Goal: Transaction & Acquisition: Purchase product/service

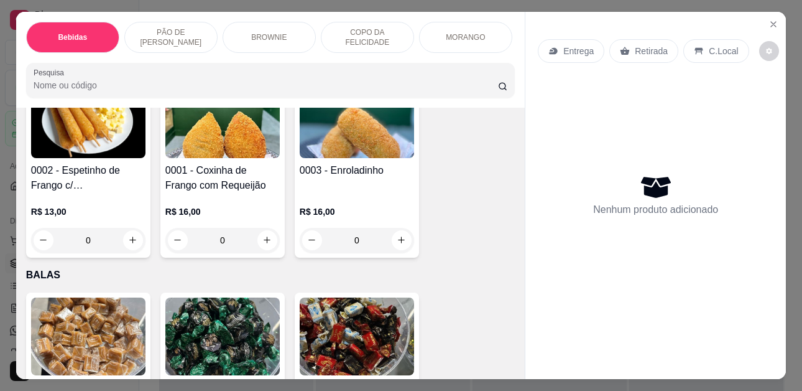
scroll to position [2861, 0]
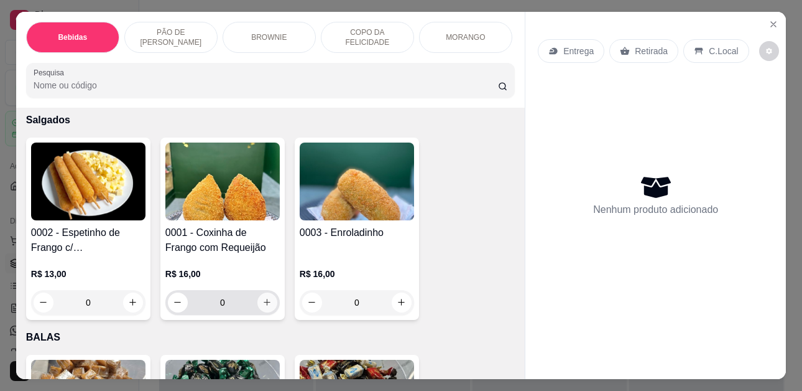
click at [262, 297] on icon "increase-product-quantity" at bounding box center [266, 301] width 9 height 9
type input "1"
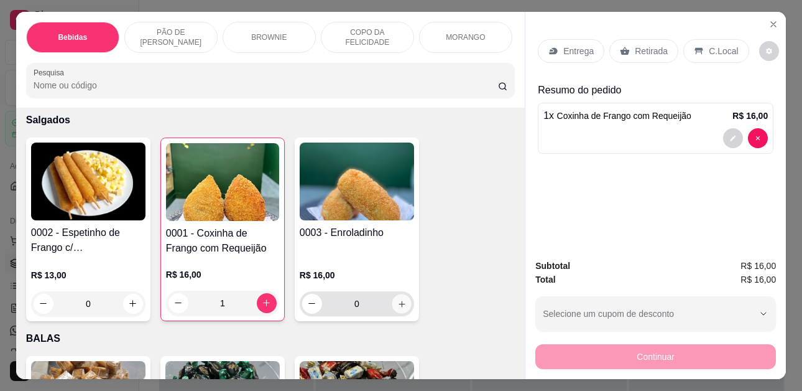
click at [399, 300] on icon "increase-product-quantity" at bounding box center [402, 303] width 6 height 6
type input "1"
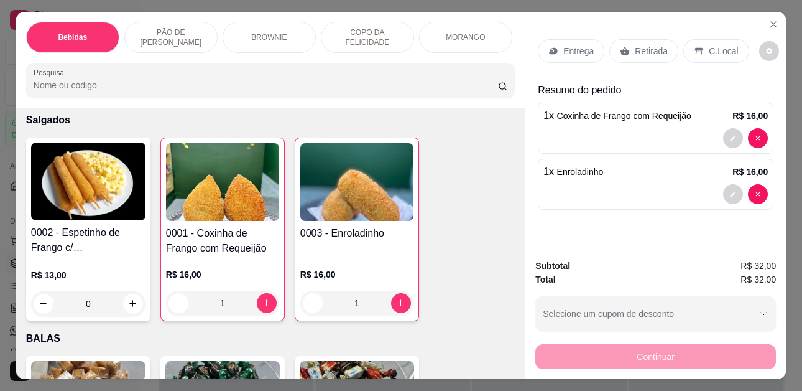
click at [694, 46] on icon at bounding box center [699, 51] width 10 height 10
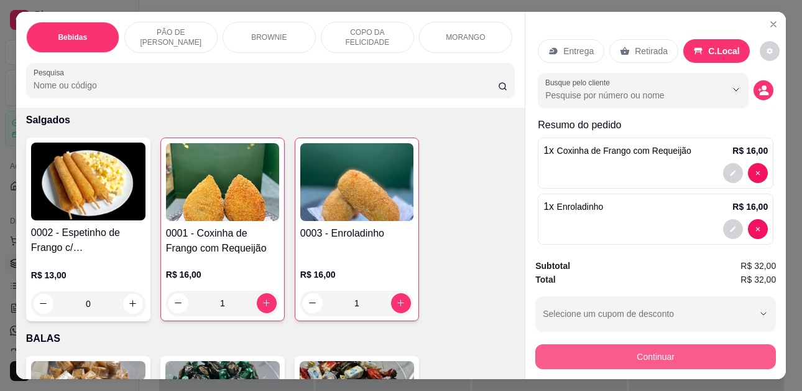
click at [660, 354] on button "Continuar" at bounding box center [655, 356] width 241 height 25
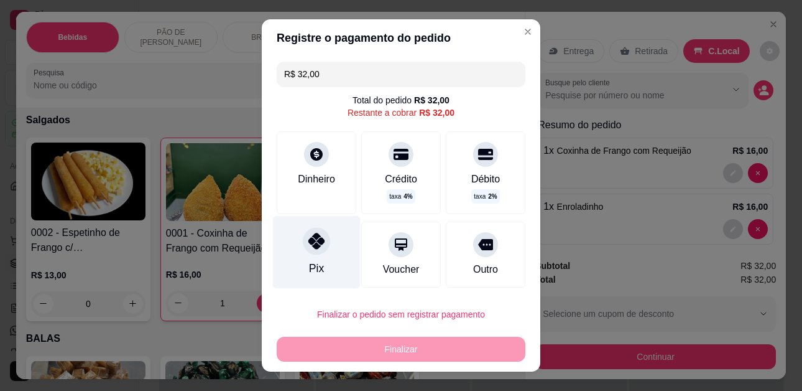
click at [308, 246] on icon at bounding box center [316, 241] width 16 height 16
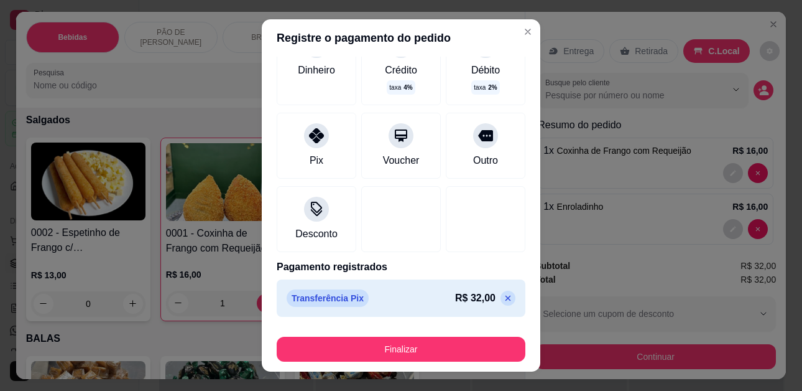
scroll to position [21, 0]
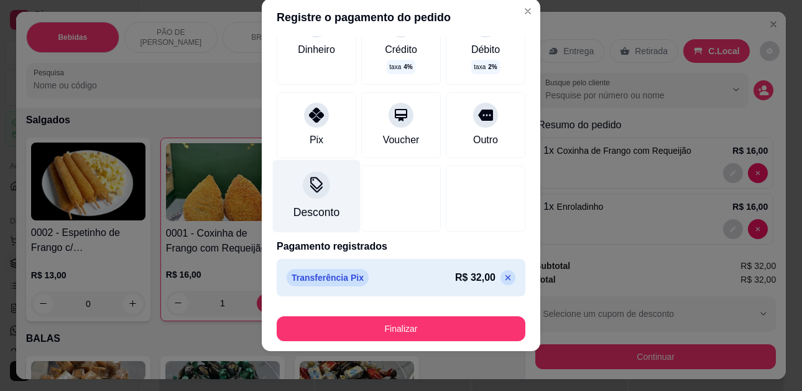
click at [295, 213] on div "Desconto" at bounding box center [317, 213] width 46 height 16
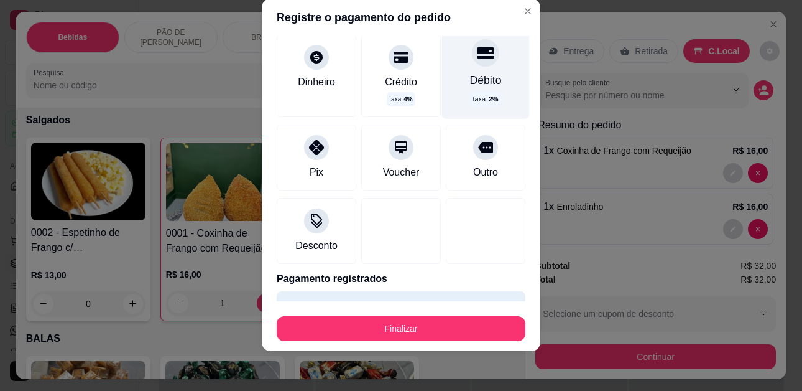
scroll to position [0, 0]
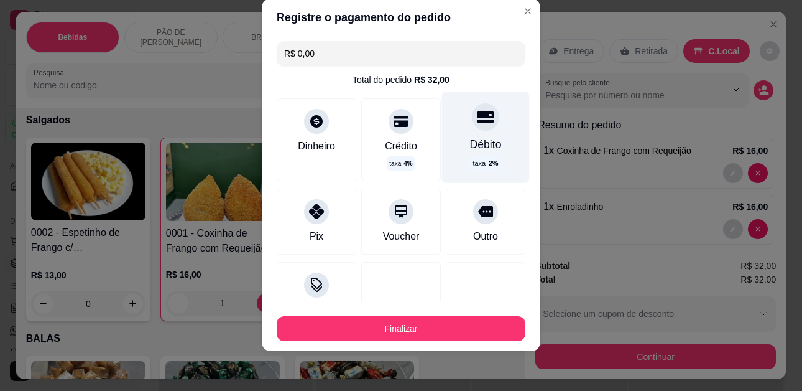
click at [470, 151] on div "Débito" at bounding box center [486, 144] width 32 height 16
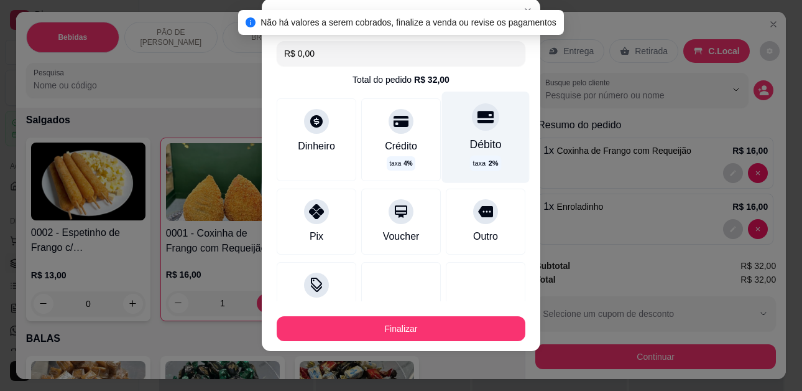
click at [470, 144] on div "Débito" at bounding box center [486, 144] width 32 height 16
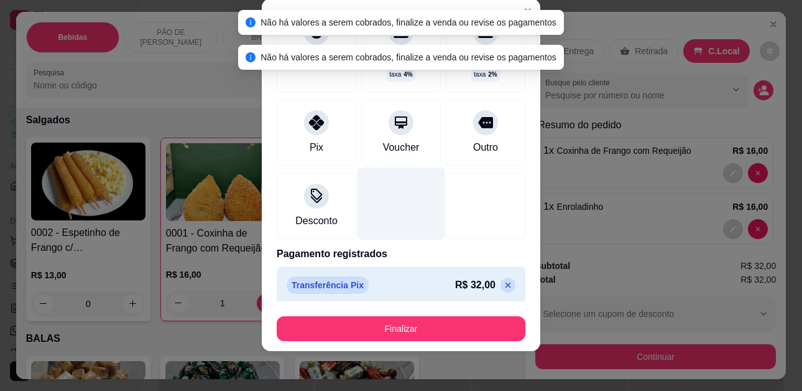
scroll to position [96, 0]
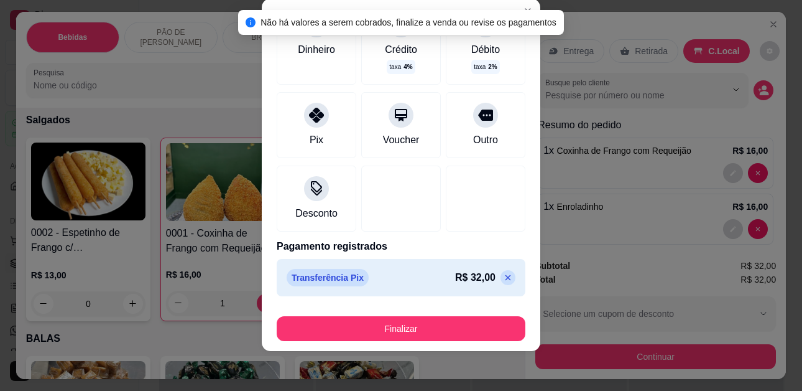
click at [503, 273] on icon at bounding box center [508, 277] width 10 height 10
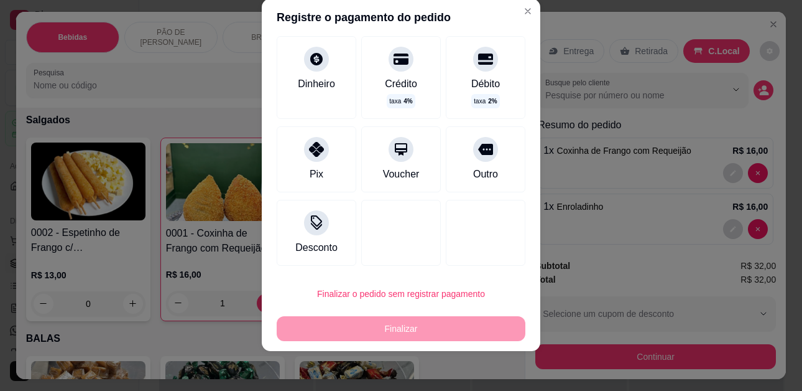
scroll to position [0, 0]
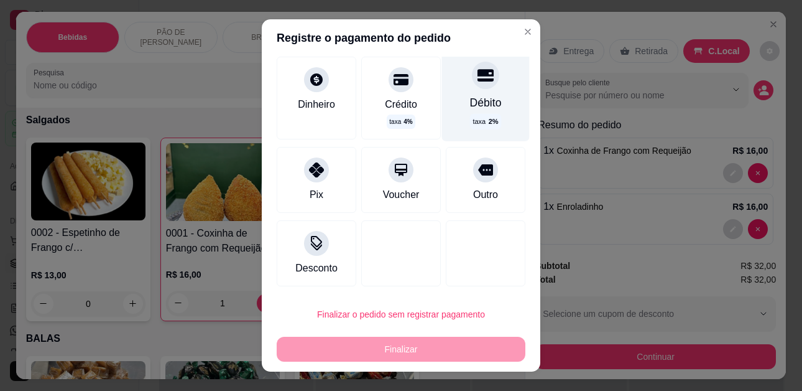
click at [470, 104] on div "Débito" at bounding box center [486, 103] width 32 height 16
type input "R$ 0,00"
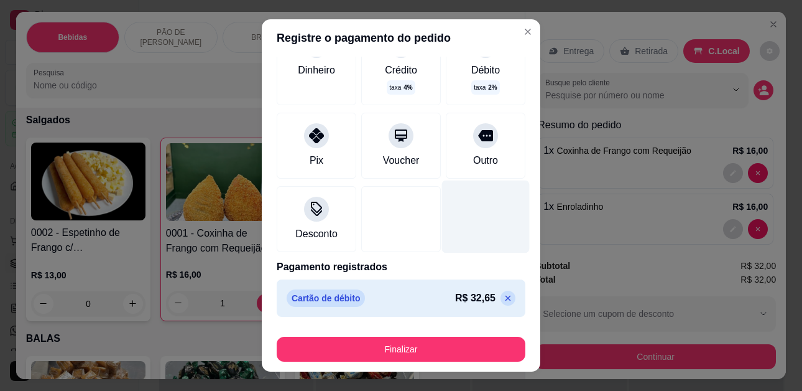
scroll to position [21, 0]
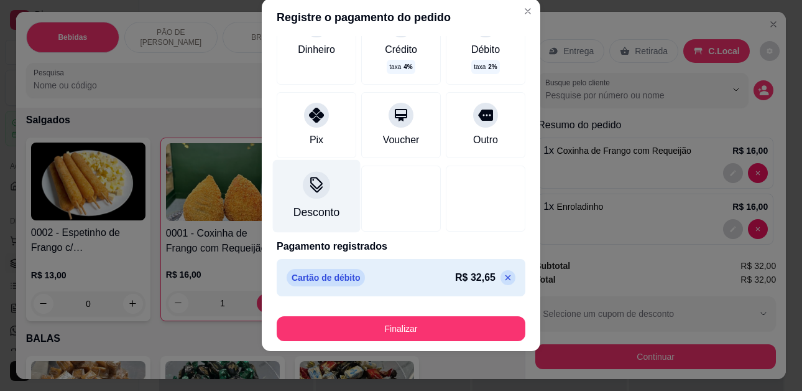
click at [309, 206] on div "Desconto" at bounding box center [317, 213] width 46 height 16
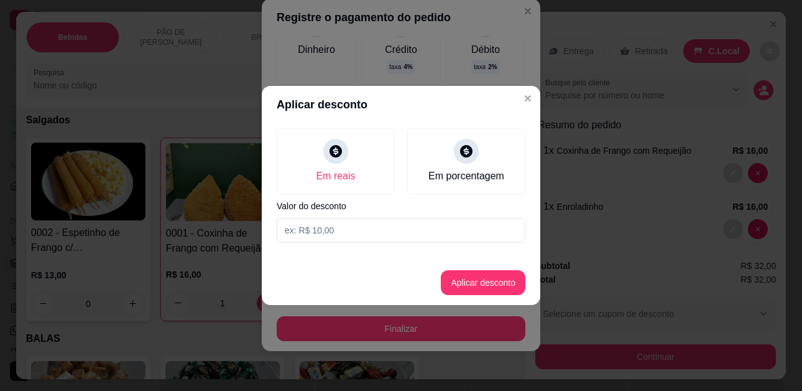
click at [342, 237] on input at bounding box center [401, 230] width 249 height 25
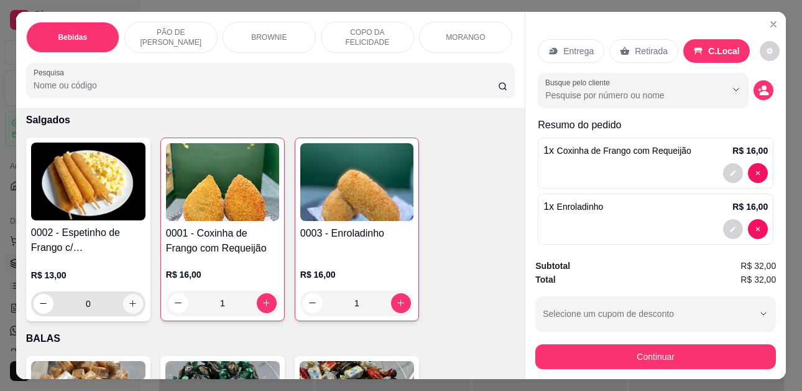
click at [132, 299] on icon "increase-product-quantity" at bounding box center [132, 303] width 9 height 9
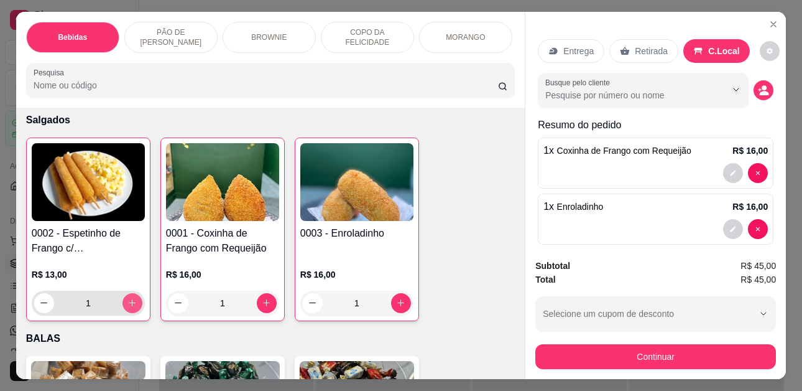
type input "1"
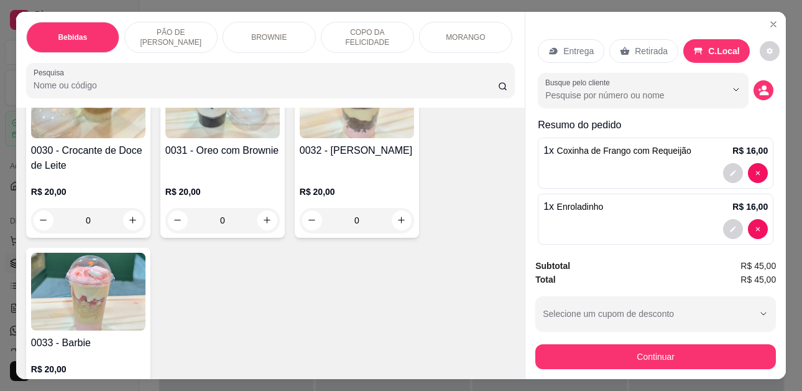
scroll to position [1804, 0]
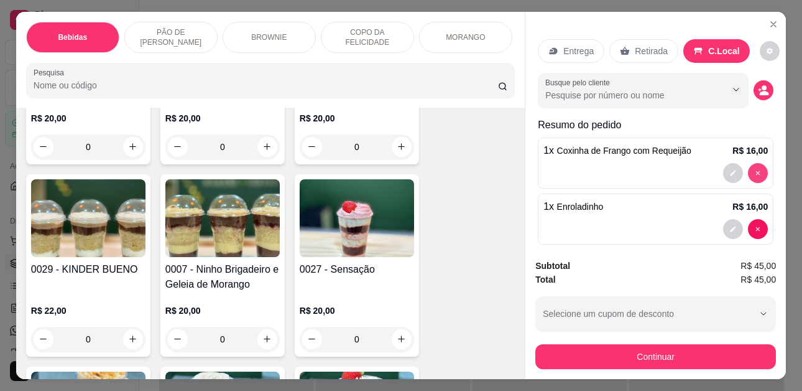
type input "0"
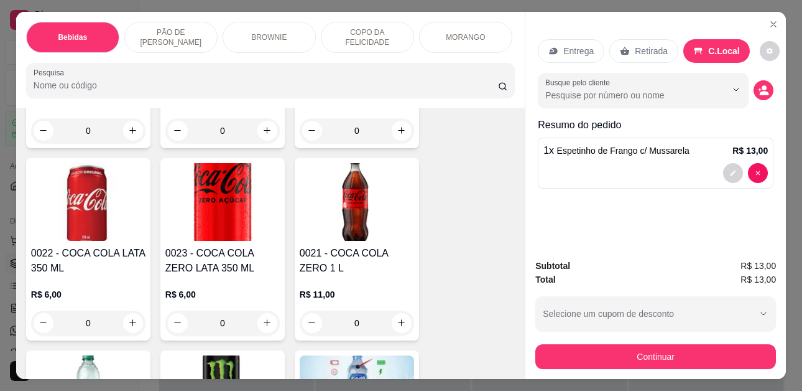
scroll to position [435, 0]
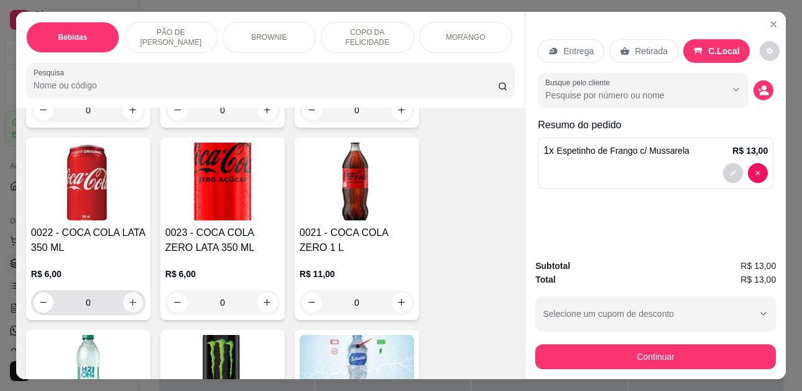
click at [126, 298] on button "increase-product-quantity" at bounding box center [133, 302] width 20 height 20
type input "1"
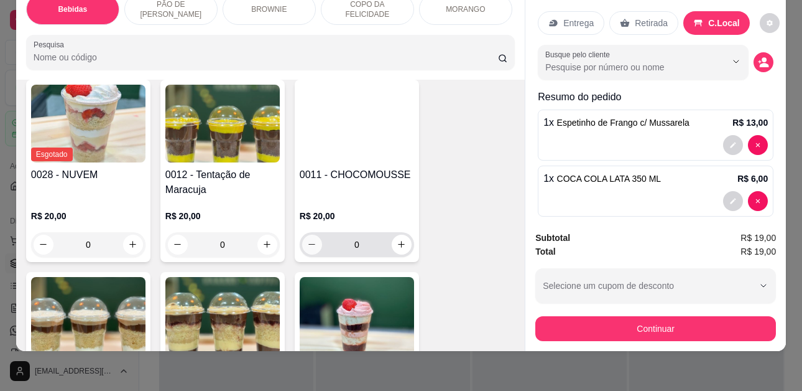
scroll to position [1866, 0]
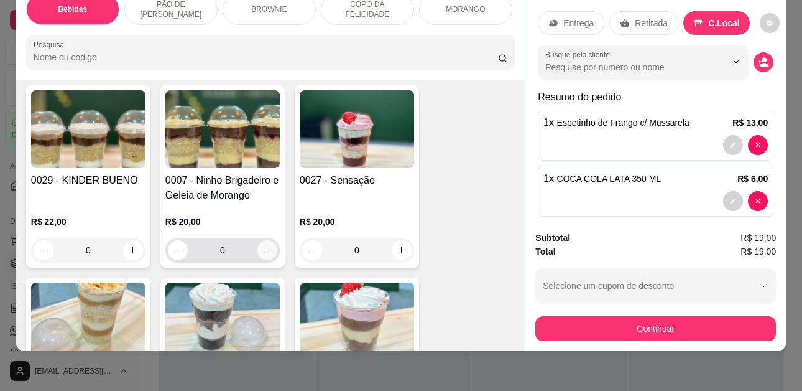
click at [262, 245] on icon "increase-product-quantity" at bounding box center [266, 249] width 9 height 9
type input "1"
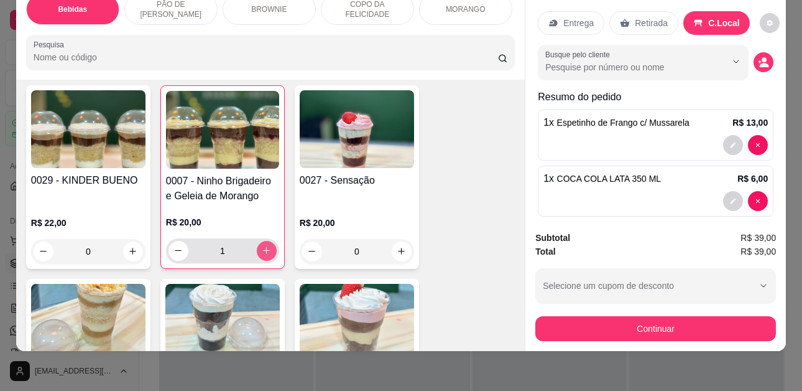
scroll to position [1679, 0]
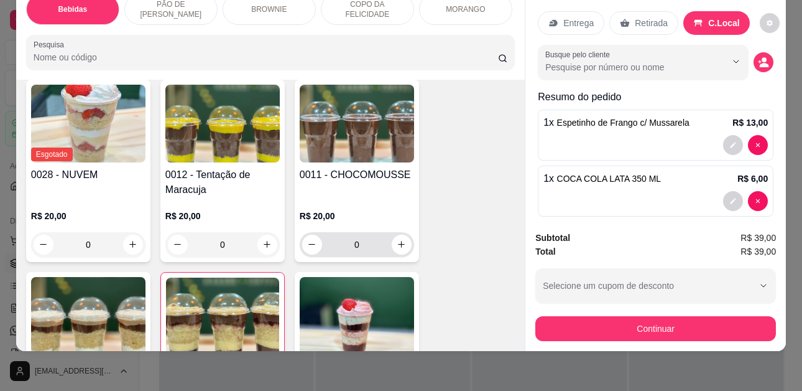
click at [384, 232] on input "0" at bounding box center [357, 244] width 70 height 25
click at [397, 239] on icon "increase-product-quantity" at bounding box center [401, 243] width 9 height 9
type input "1"
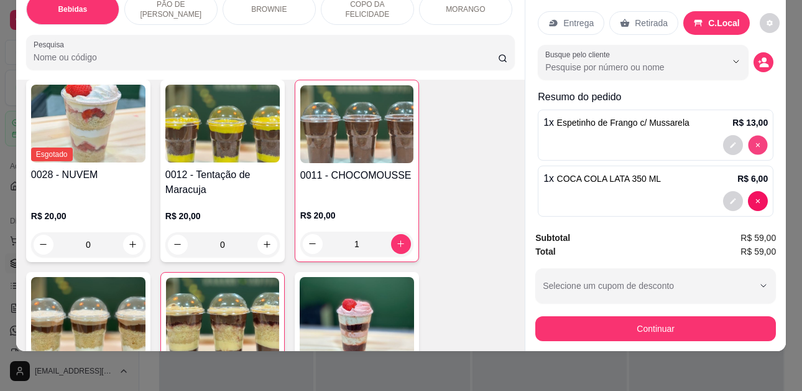
type input "0"
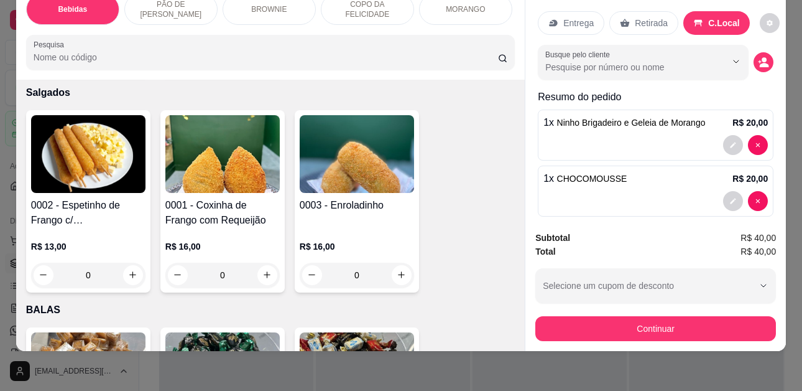
scroll to position [2860, 0]
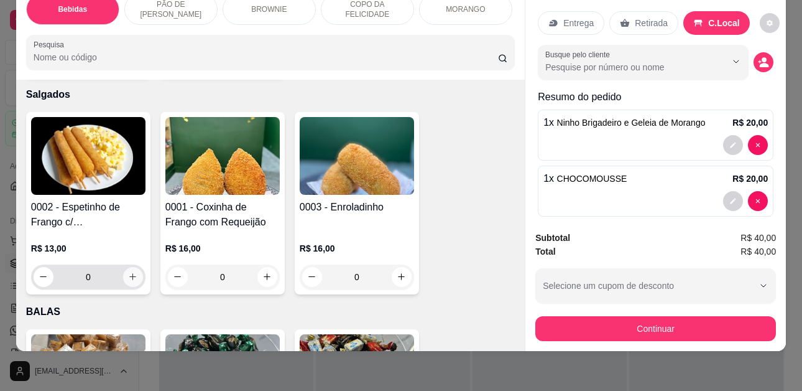
click at [130, 272] on icon "increase-product-quantity" at bounding box center [132, 276] width 9 height 9
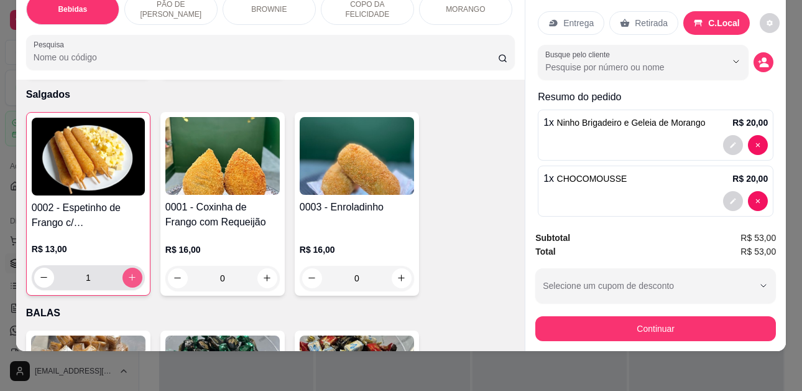
click at [132, 272] on icon "increase-product-quantity" at bounding box center [131, 276] width 9 height 9
type input "2"
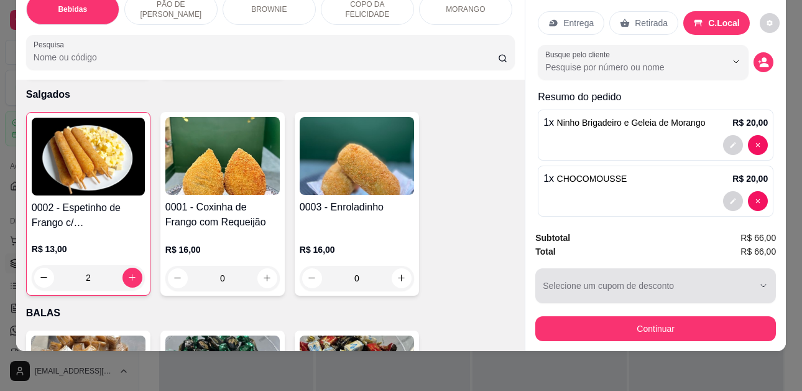
click at [759, 280] on icon "button" at bounding box center [764, 285] width 10 height 10
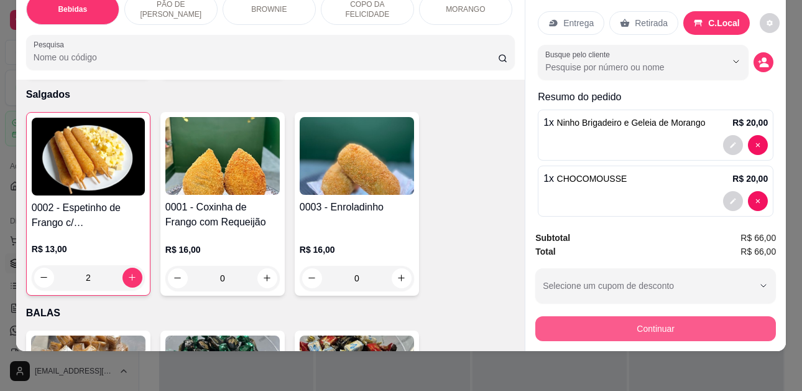
click at [673, 317] on button "Continuar" at bounding box center [655, 328] width 241 height 25
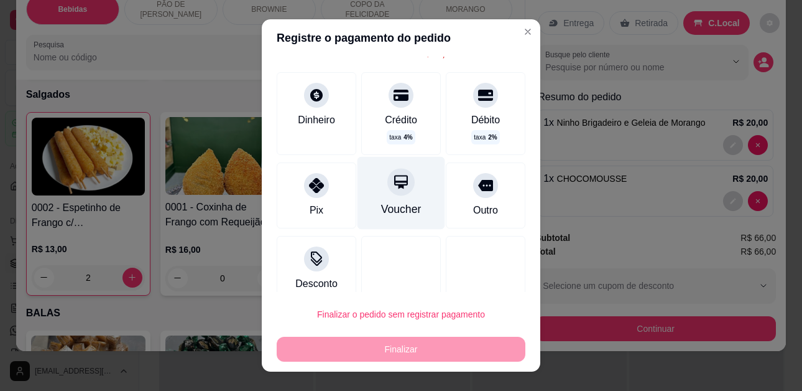
scroll to position [74, 0]
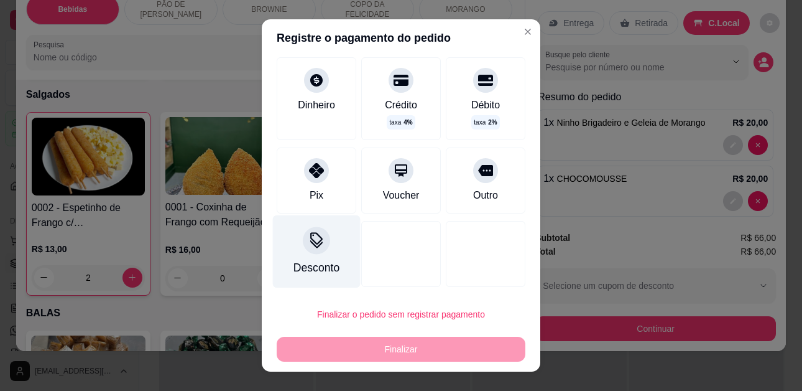
click at [303, 250] on div at bounding box center [316, 240] width 27 height 27
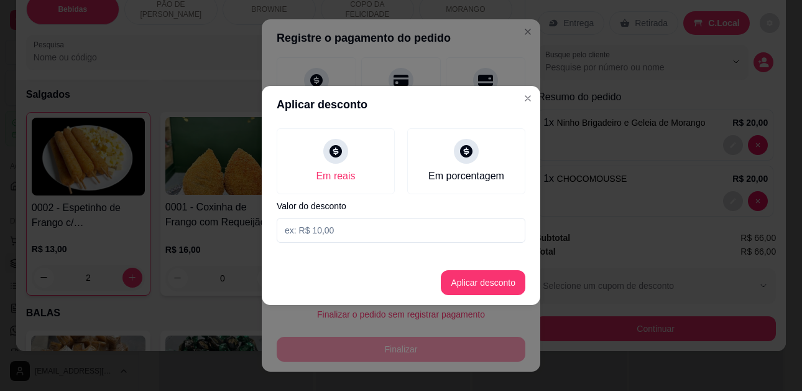
click at [339, 231] on input at bounding box center [401, 230] width 249 height 25
type input "6,00"
click at [471, 283] on button "Aplicar desconto" at bounding box center [483, 283] width 81 height 24
type input "R$ 60,00"
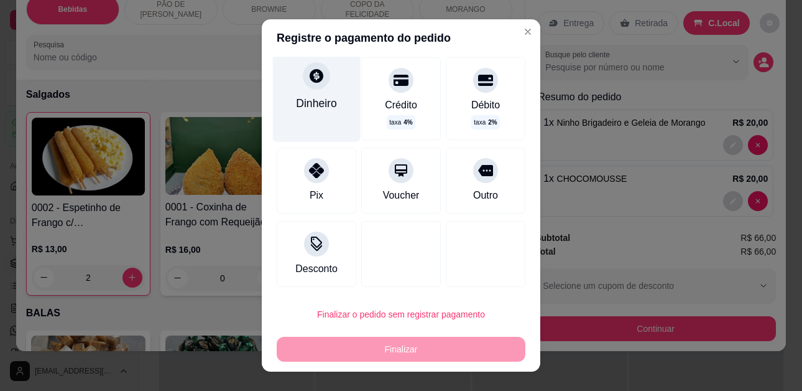
click at [322, 88] on div "Dinheiro" at bounding box center [317, 96] width 88 height 91
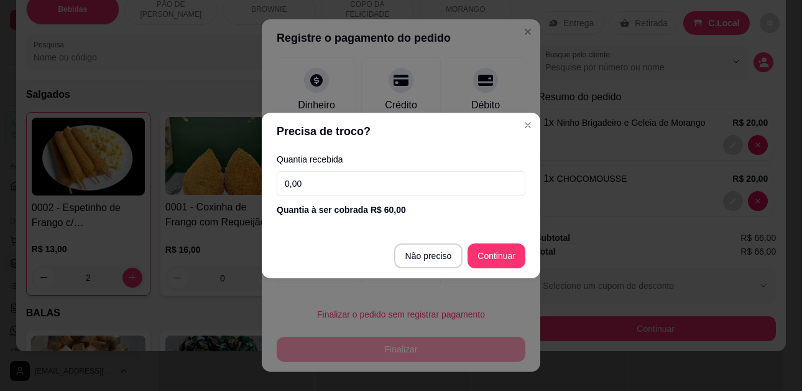
click at [381, 184] on input "0,00" at bounding box center [401, 183] width 249 height 25
type input "100,00"
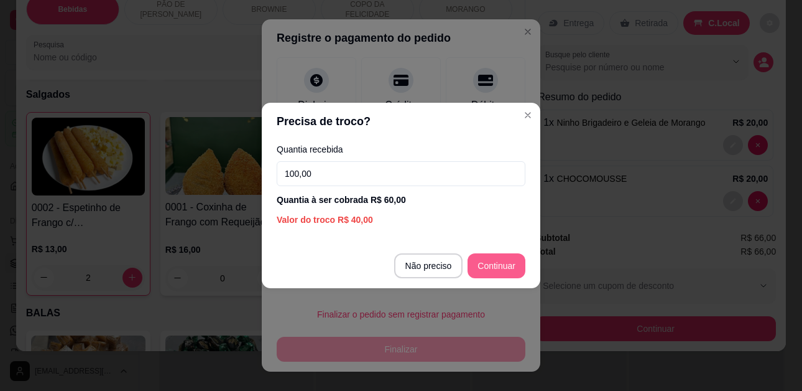
type input "R$ 0,00"
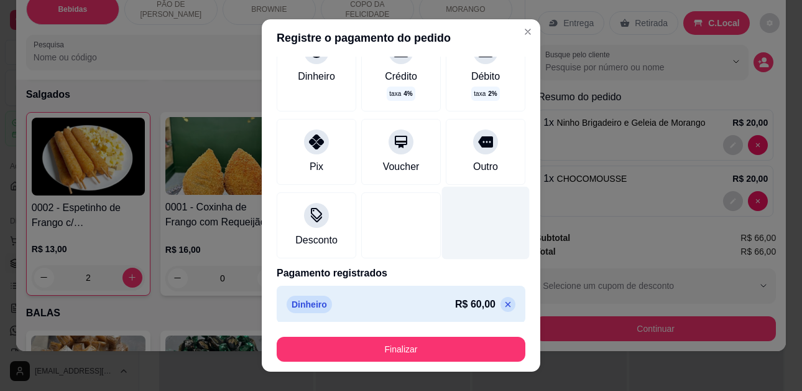
scroll to position [109, 0]
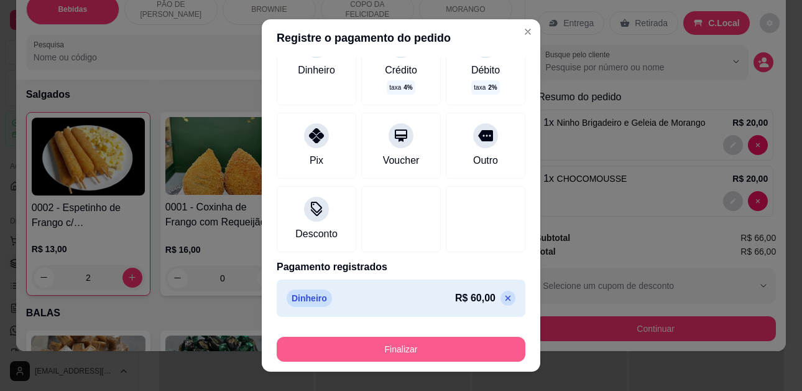
click at [458, 339] on button "Finalizar" at bounding box center [401, 348] width 249 height 25
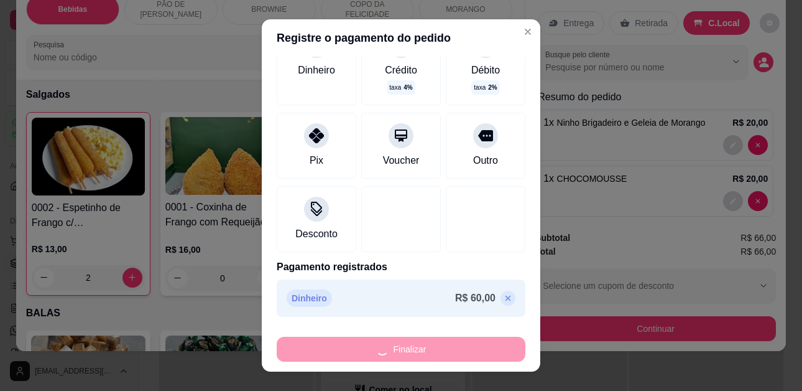
type input "0"
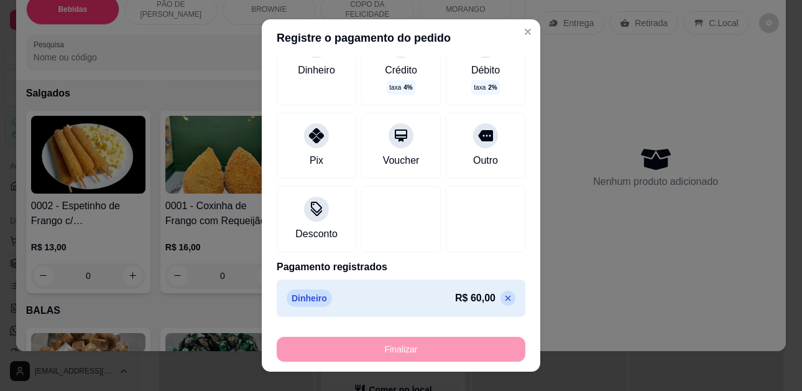
type input "-R$ 66,00"
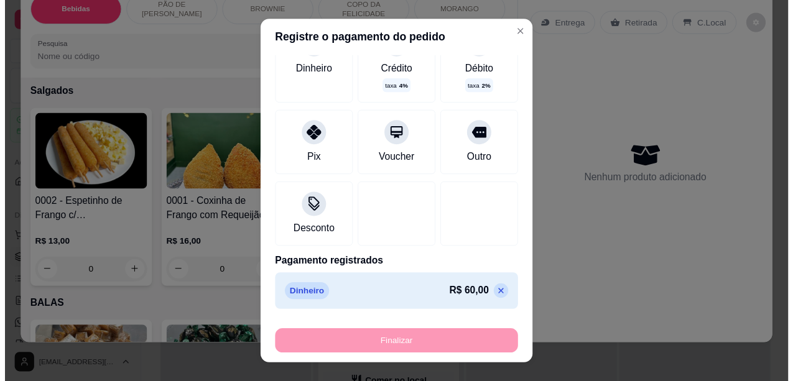
scroll to position [2858, 0]
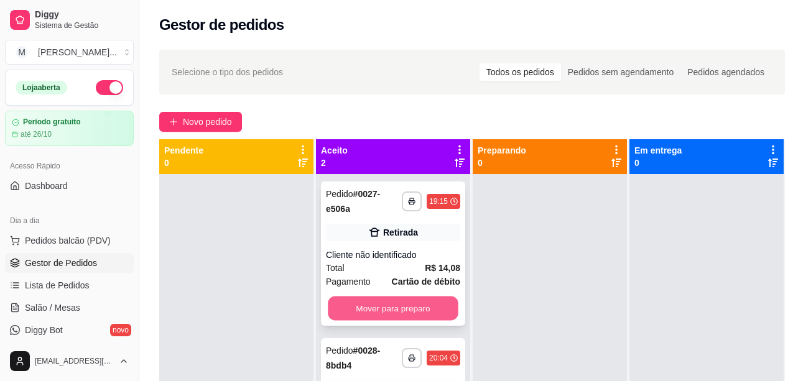
click at [409, 309] on button "Mover para preparo" at bounding box center [393, 309] width 131 height 24
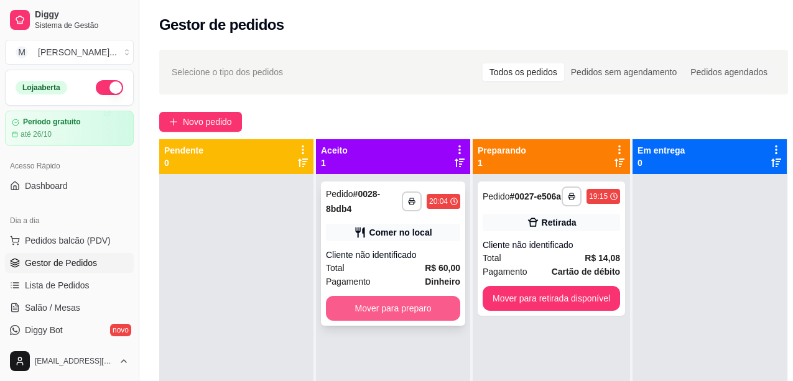
click at [409, 307] on button "Mover para preparo" at bounding box center [393, 308] width 134 height 25
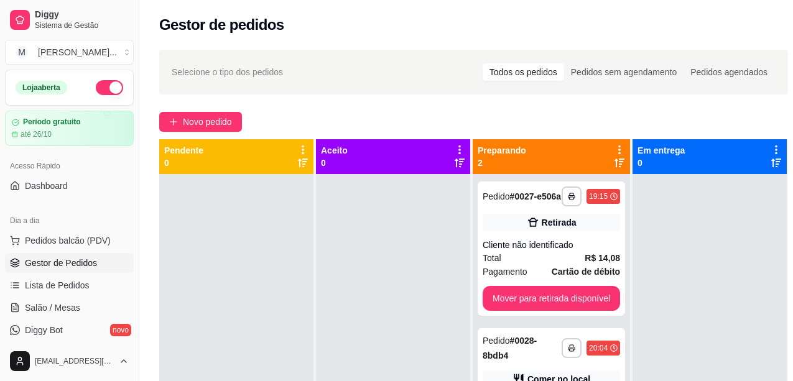
click at [409, 307] on div at bounding box center [393, 364] width 154 height 381
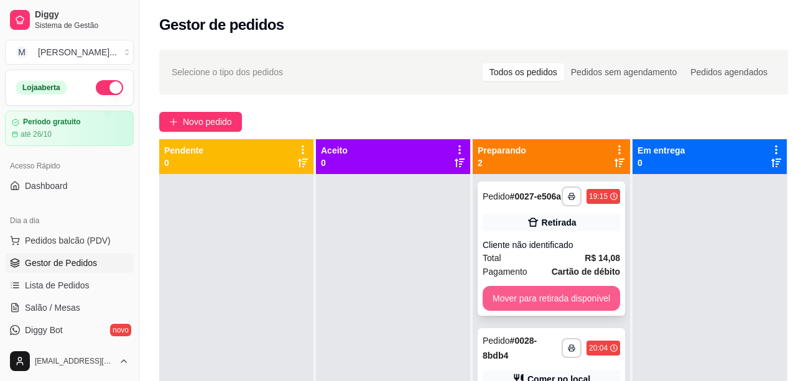
click at [535, 311] on button "Mover para retirada disponível" at bounding box center [551, 298] width 137 height 25
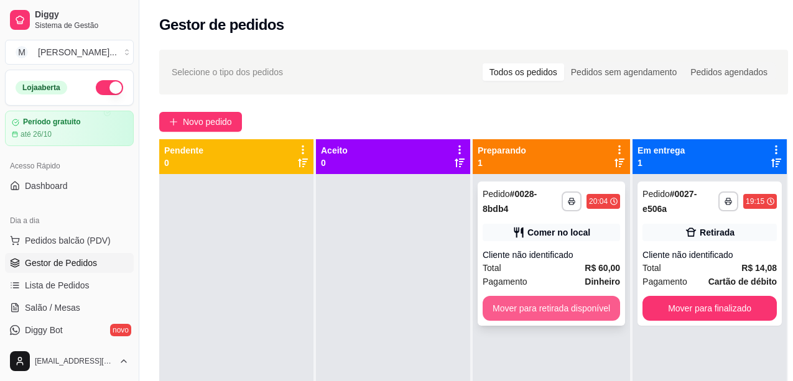
click at [537, 303] on button "Mover para retirada disponível" at bounding box center [551, 308] width 137 height 25
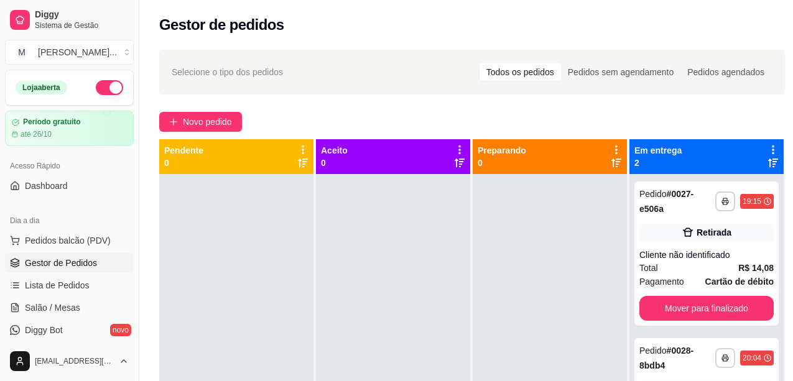
click at [537, 302] on div at bounding box center [550, 364] width 154 height 381
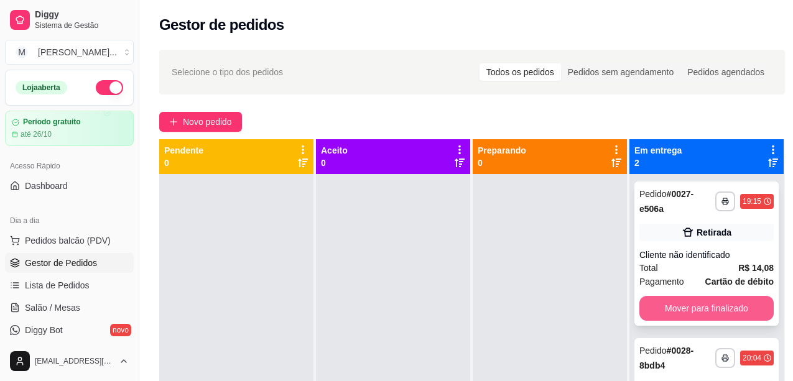
click at [651, 308] on button "Mover para finalizado" at bounding box center [706, 308] width 134 height 25
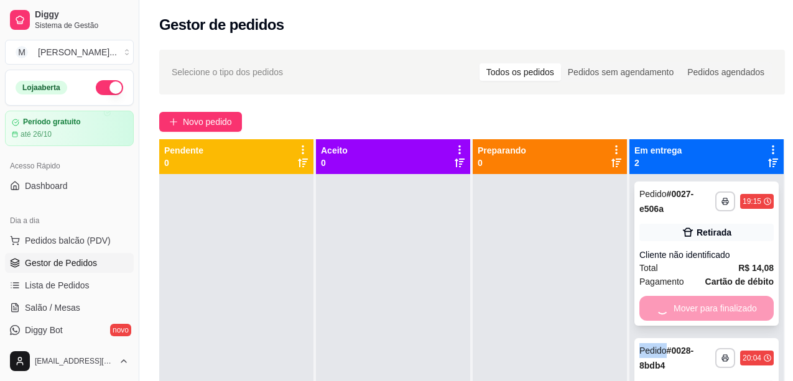
click at [651, 307] on div "Mover para finalizado" at bounding box center [706, 308] width 134 height 25
click at [653, 306] on div "Mover para finalizado" at bounding box center [706, 308] width 134 height 25
click at [654, 305] on div "Mover para finalizado" at bounding box center [706, 308] width 134 height 25
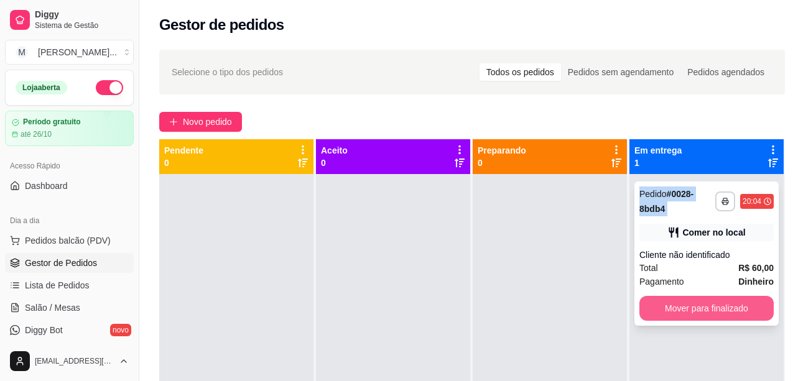
click at [692, 305] on button "Mover para finalizado" at bounding box center [706, 308] width 134 height 25
click at [692, 305] on div "Mover para finalizado" at bounding box center [706, 308] width 134 height 25
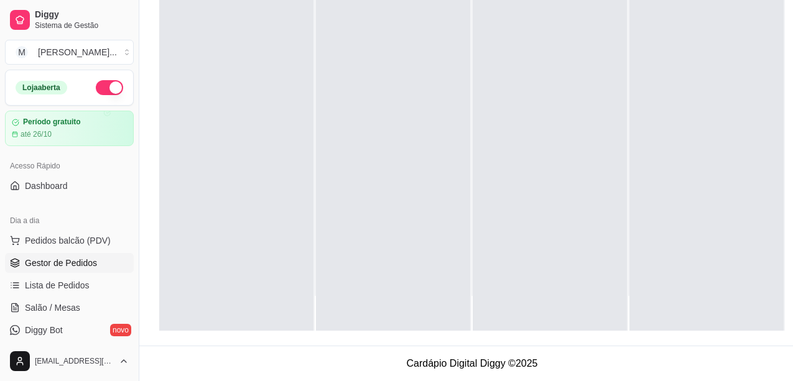
scroll to position [199, 0]
click at [463, 145] on div at bounding box center [393, 140] width 154 height 381
click at [88, 246] on span "Pedidos balcão (PDV)" at bounding box center [68, 240] width 86 height 12
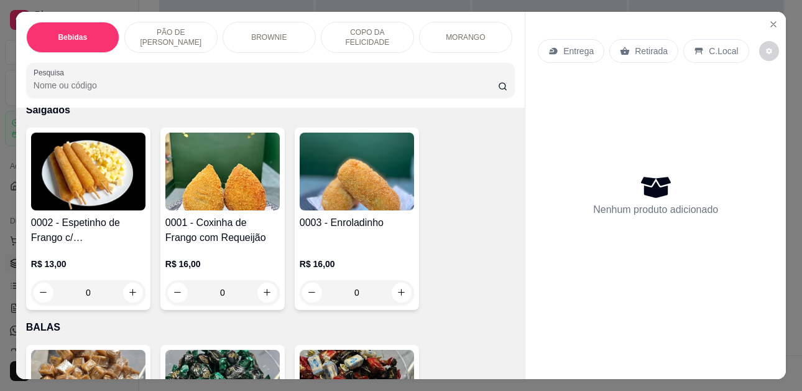
scroll to position [2985, 0]
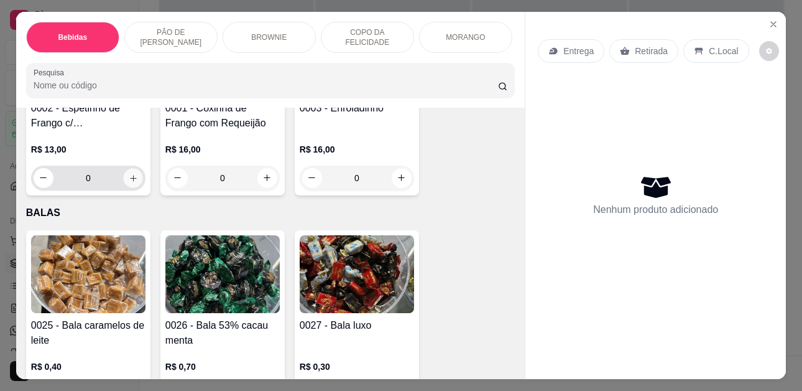
click at [132, 174] on icon "increase-product-quantity" at bounding box center [133, 178] width 9 height 9
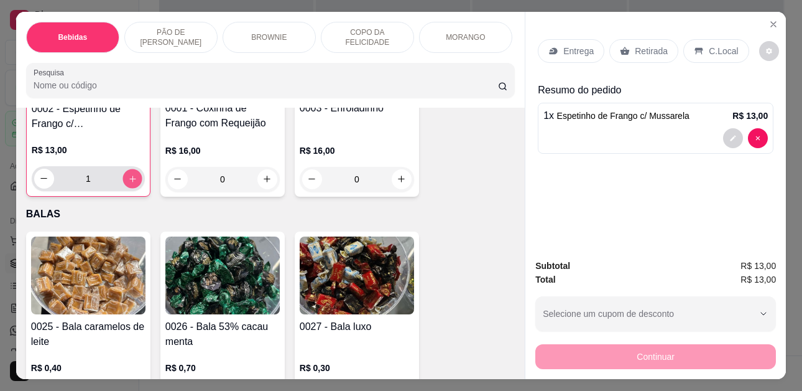
click at [132, 169] on button "increase-product-quantity" at bounding box center [132, 178] width 19 height 19
type input "2"
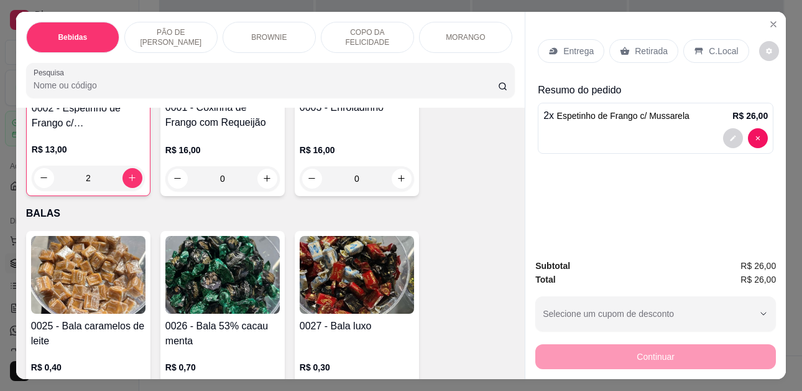
click at [635, 45] on p "Retirada" at bounding box center [651, 51] width 33 height 12
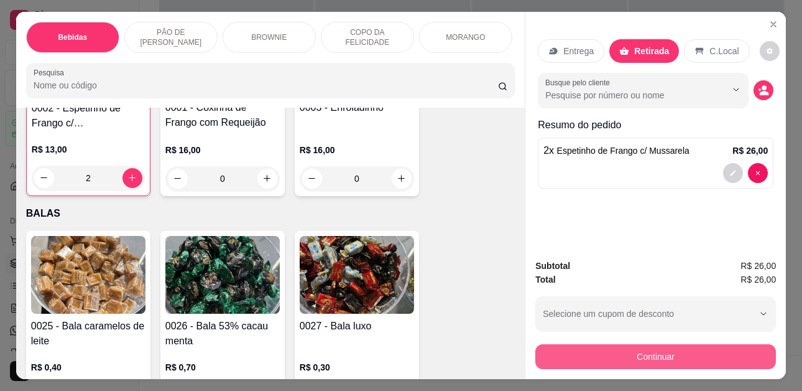
click at [633, 349] on button "Continuar" at bounding box center [655, 356] width 241 height 25
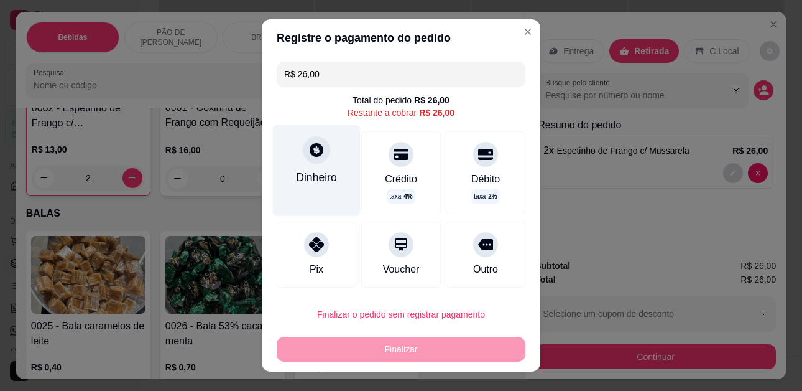
click at [322, 178] on div "Dinheiro" at bounding box center [316, 177] width 41 height 16
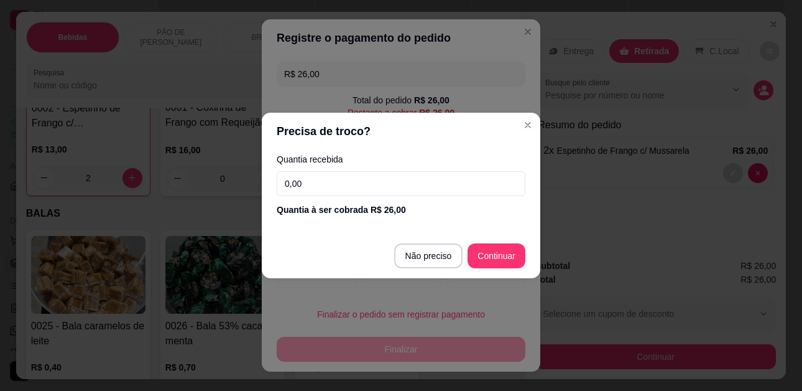
click at [357, 188] on input "0,00" at bounding box center [401, 183] width 249 height 25
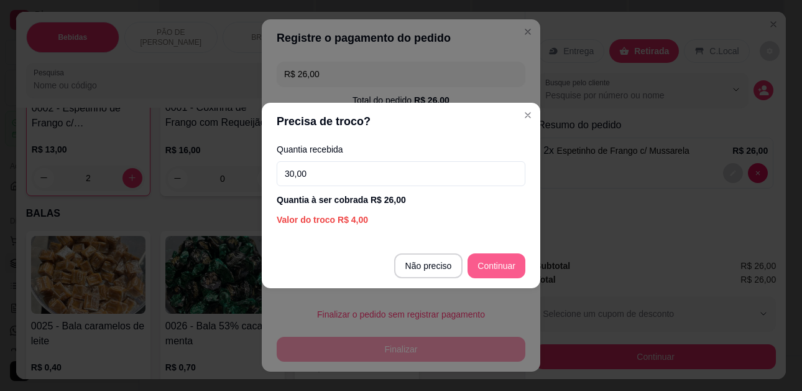
type input "30,00"
type input "R$ 0,00"
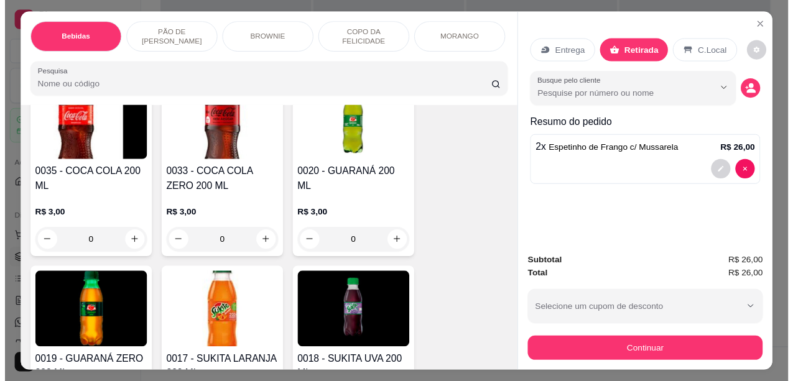
scroll to position [25, 0]
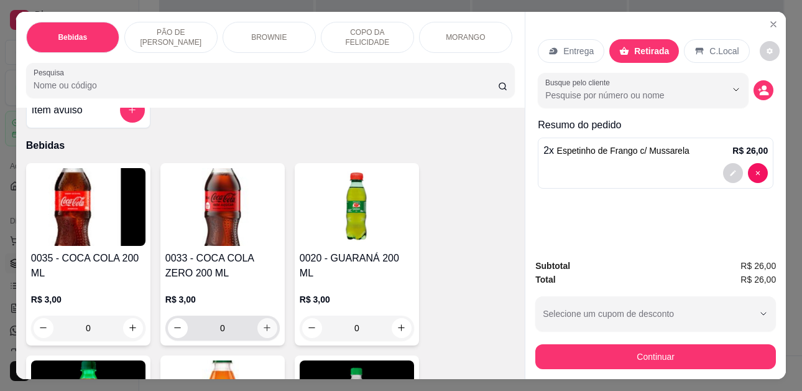
click at [264, 331] on icon "increase-product-quantity" at bounding box center [267, 328] width 7 height 7
type input "1"
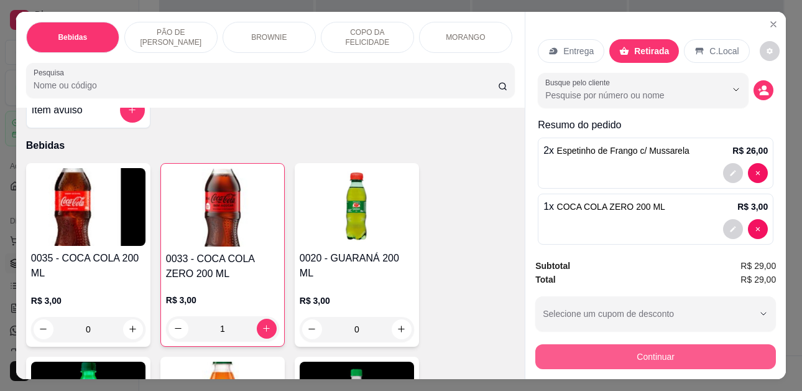
click at [619, 355] on button "Continuar" at bounding box center [655, 356] width 241 height 25
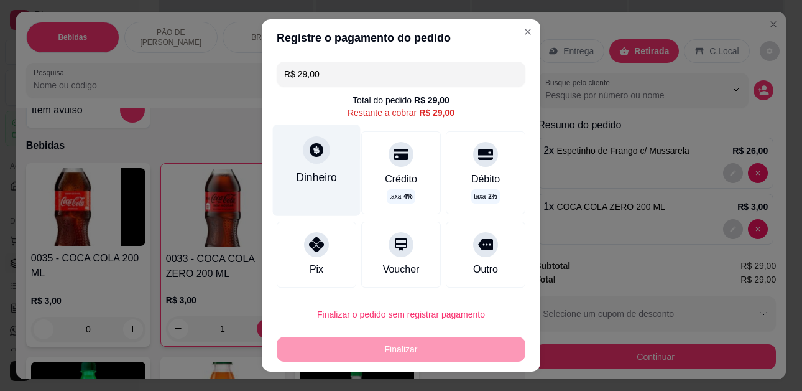
click at [332, 154] on div "Dinheiro" at bounding box center [317, 170] width 88 height 91
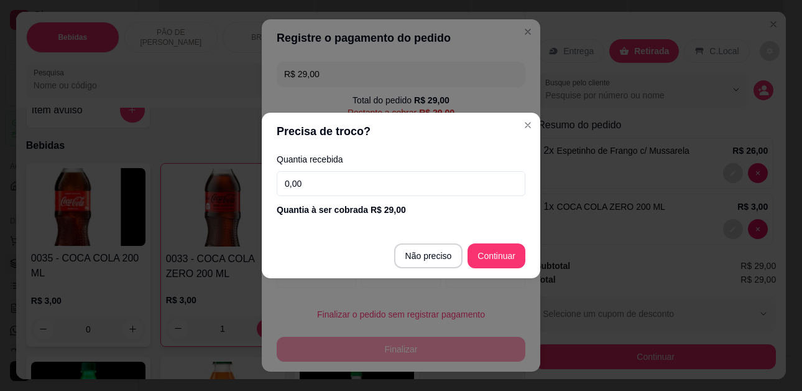
click at [372, 183] on input "0,00" at bounding box center [401, 183] width 249 height 25
type input "30,00"
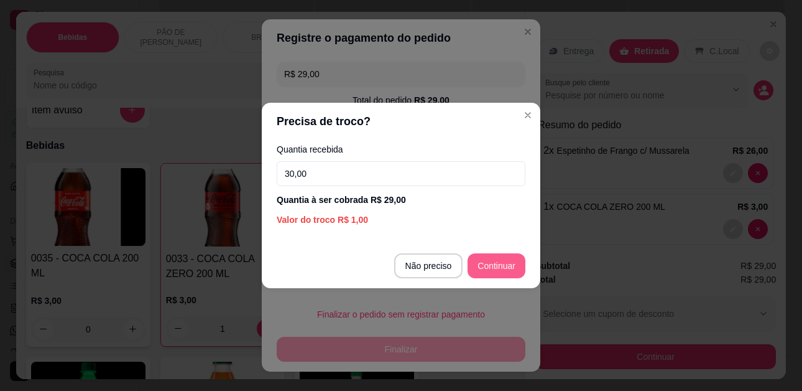
type input "R$ 0,00"
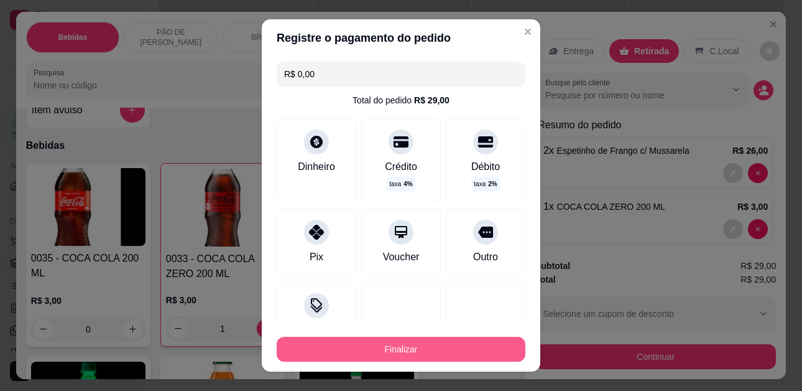
click at [392, 348] on button "Finalizar" at bounding box center [401, 348] width 249 height 25
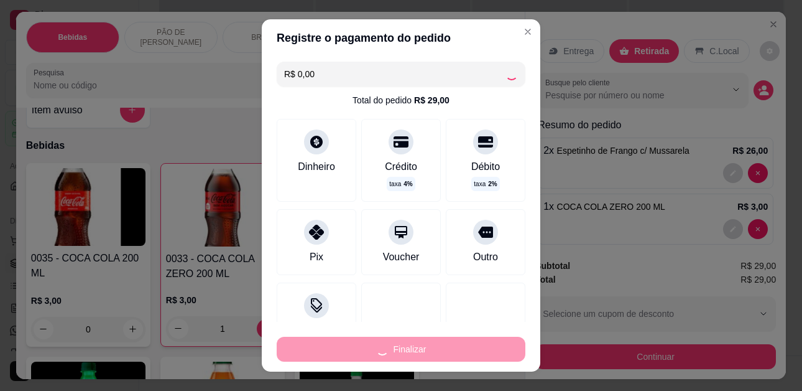
type input "0"
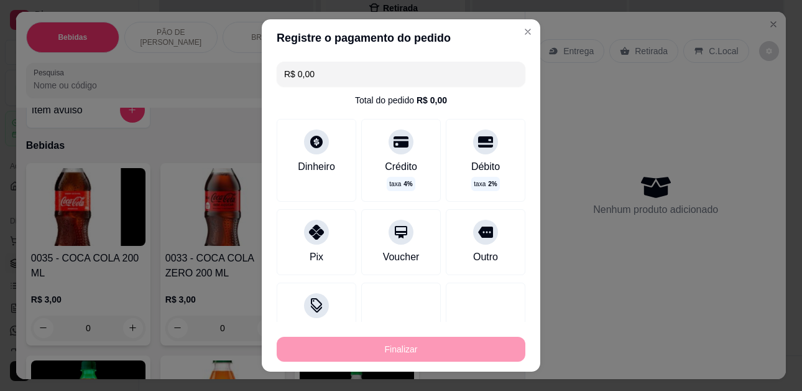
type input "-R$ 29,00"
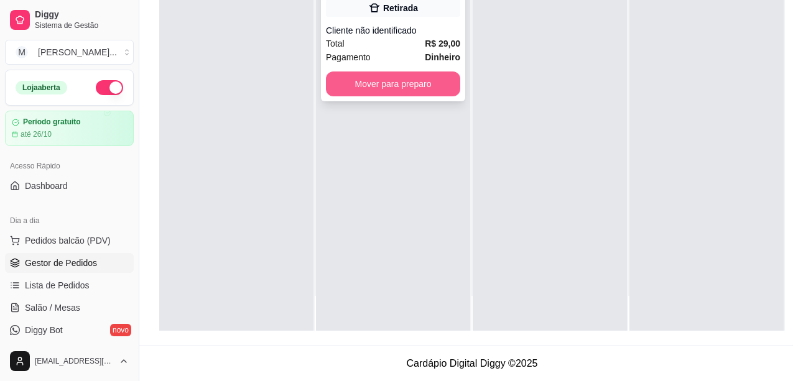
click at [399, 83] on button "Mover para preparo" at bounding box center [393, 84] width 134 height 25
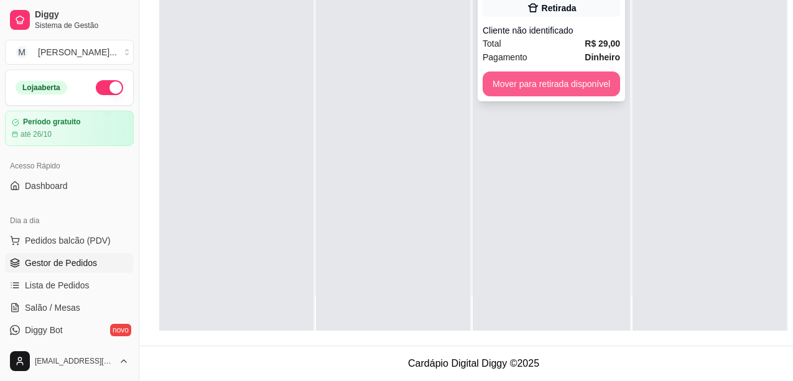
click at [522, 83] on button "Mover para retirada disponível" at bounding box center [551, 84] width 137 height 25
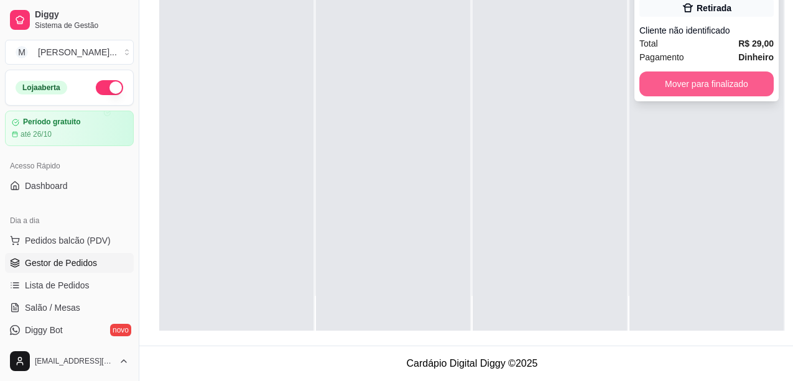
click at [732, 89] on button "Mover para finalizado" at bounding box center [706, 84] width 134 height 25
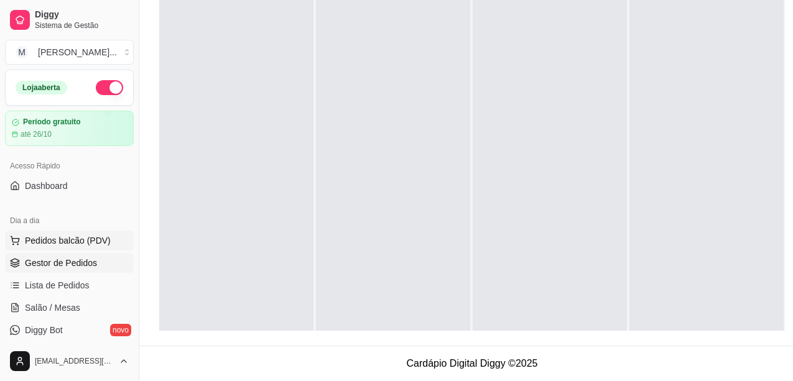
click at [53, 236] on span "Pedidos balcão (PDV)" at bounding box center [68, 240] width 86 height 12
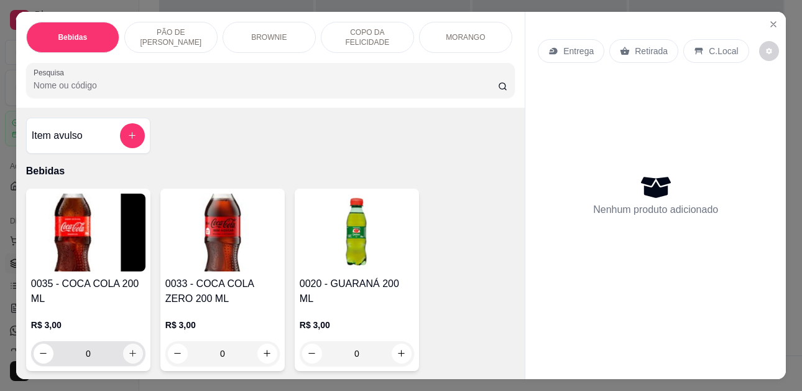
click at [123, 359] on button "increase-product-quantity" at bounding box center [133, 353] width 20 height 20
type input "1"
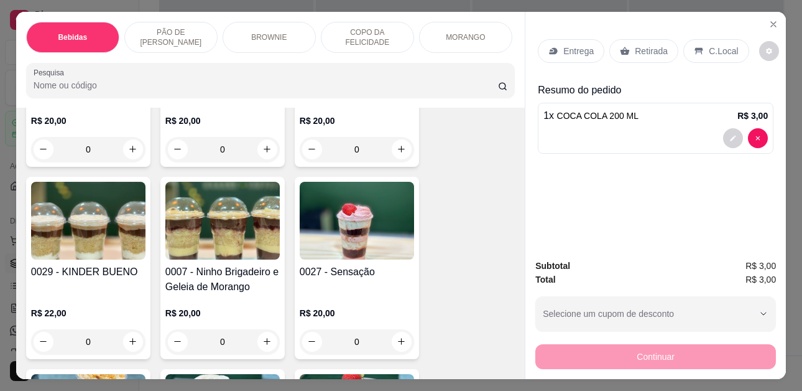
scroll to position [1804, 0]
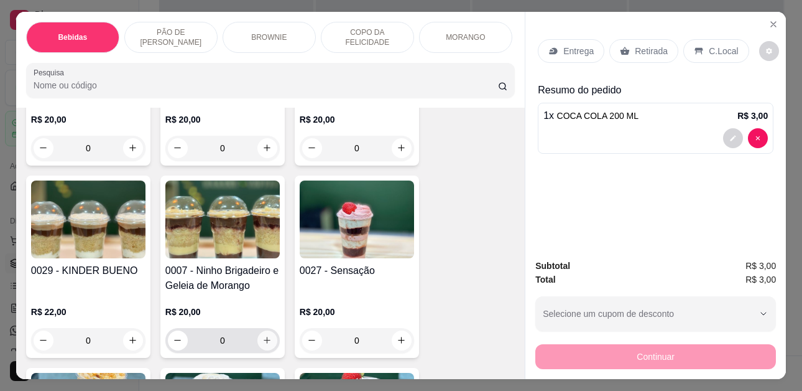
click at [267, 330] on button "increase-product-quantity" at bounding box center [267, 340] width 20 height 20
type input "1"
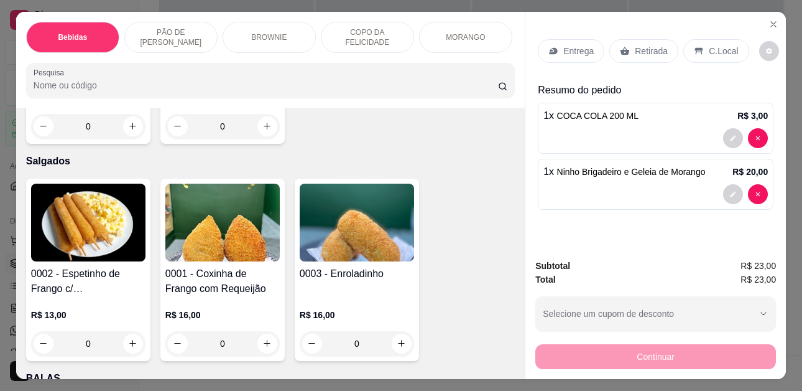
scroll to position [2923, 0]
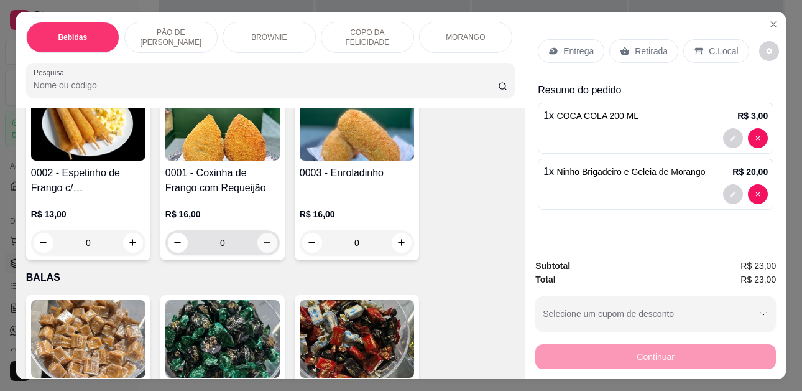
click at [260, 233] on button "increase-product-quantity" at bounding box center [267, 243] width 20 height 20
type input "1"
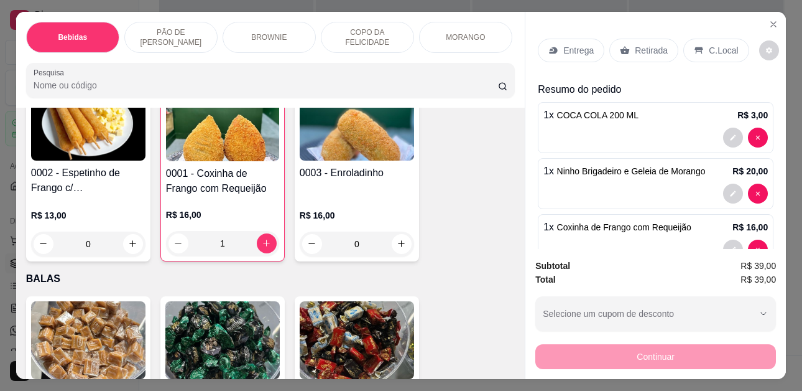
scroll to position [0, 0]
click at [640, 48] on p "Retirada" at bounding box center [651, 51] width 33 height 12
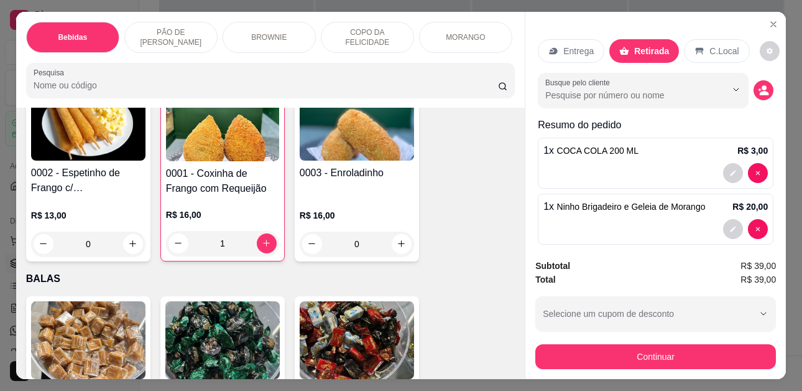
click at [692, 341] on div "Continuar" at bounding box center [655, 355] width 241 height 28
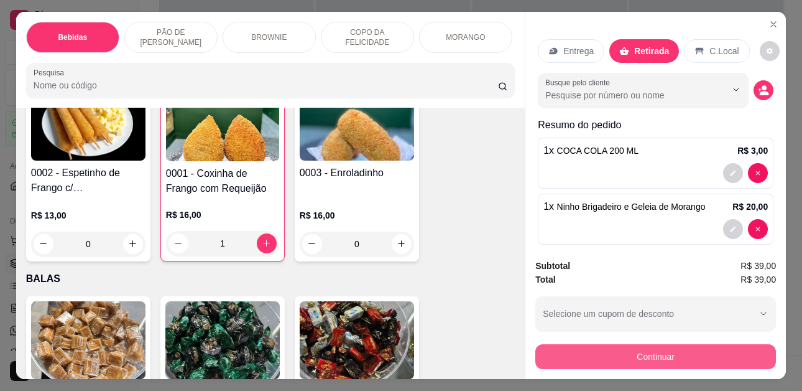
click at [682, 348] on button "Continuar" at bounding box center [655, 356] width 241 height 25
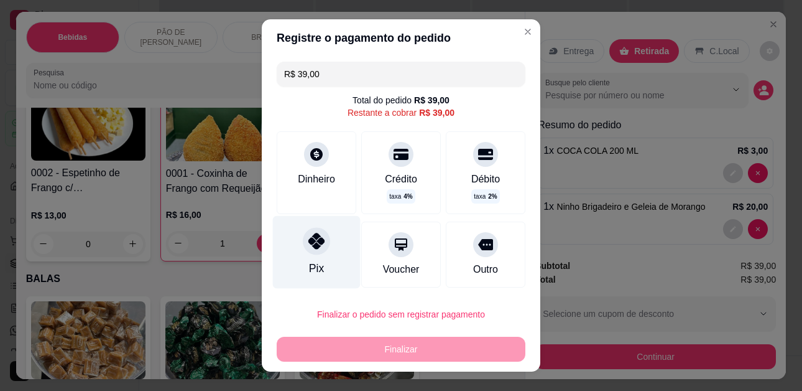
click at [307, 256] on div "Pix" at bounding box center [317, 252] width 88 height 73
type input "R$ 0,00"
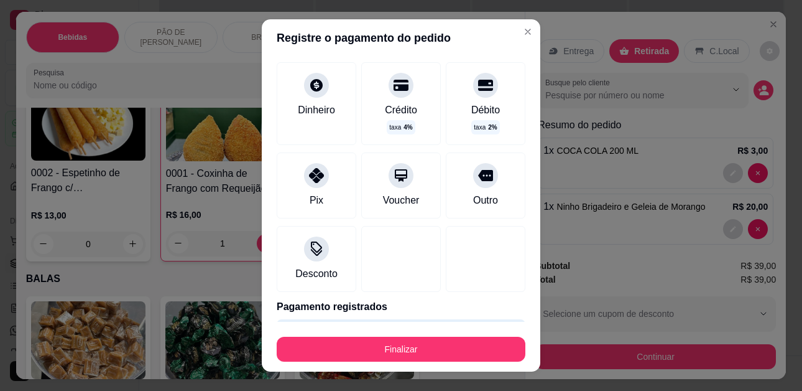
scroll to position [96, 0]
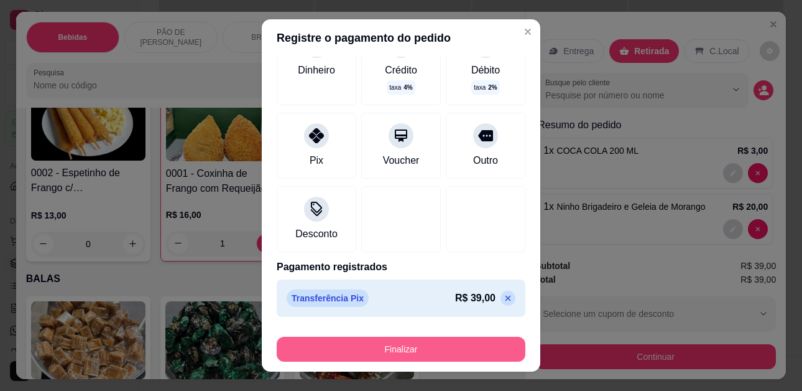
click at [361, 341] on button "Finalizar" at bounding box center [401, 348] width 249 height 25
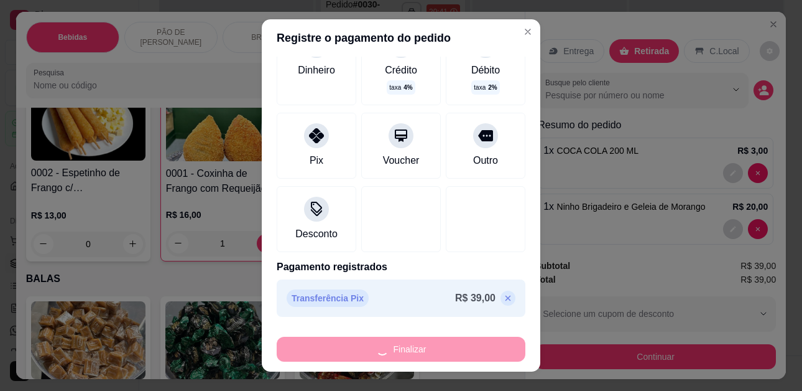
type input "0"
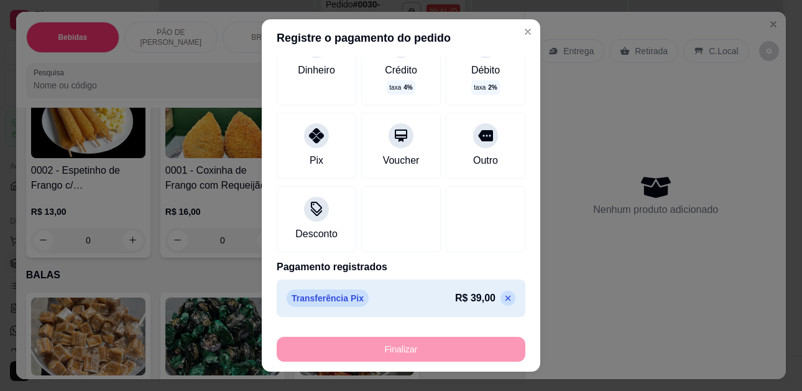
type input "-R$ 39,00"
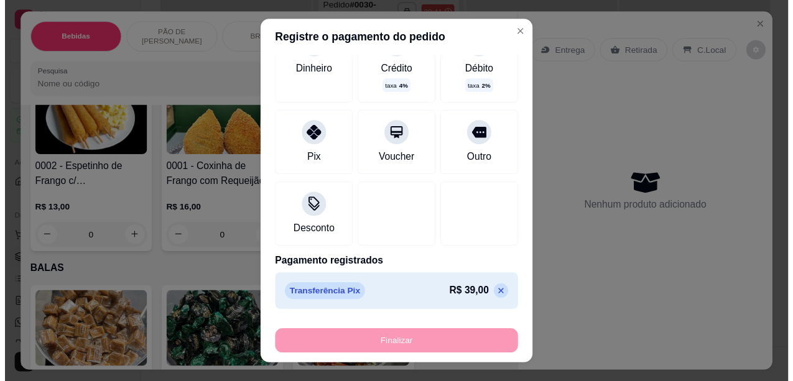
scroll to position [2920, 0]
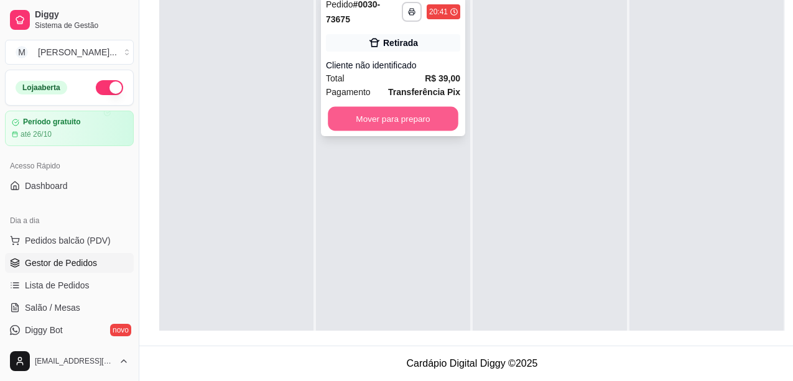
click at [389, 126] on button "Mover para preparo" at bounding box center [393, 119] width 131 height 24
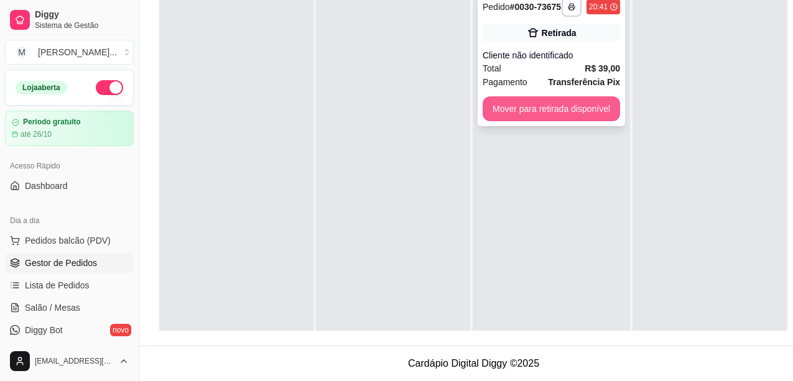
click at [486, 119] on button "Mover para retirada disponível" at bounding box center [551, 108] width 137 height 25
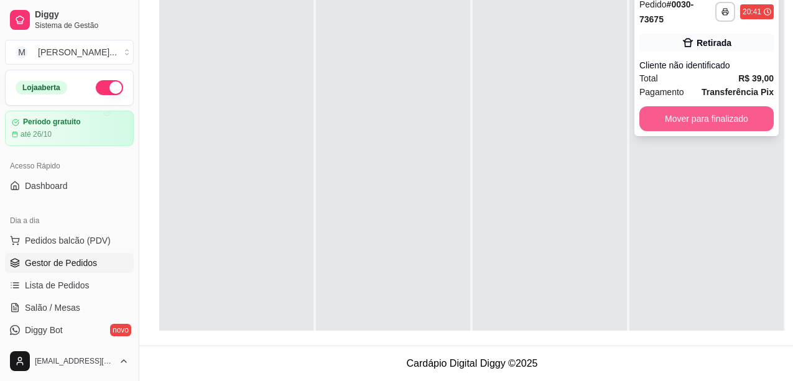
click at [687, 118] on button "Mover para finalizado" at bounding box center [706, 118] width 134 height 25
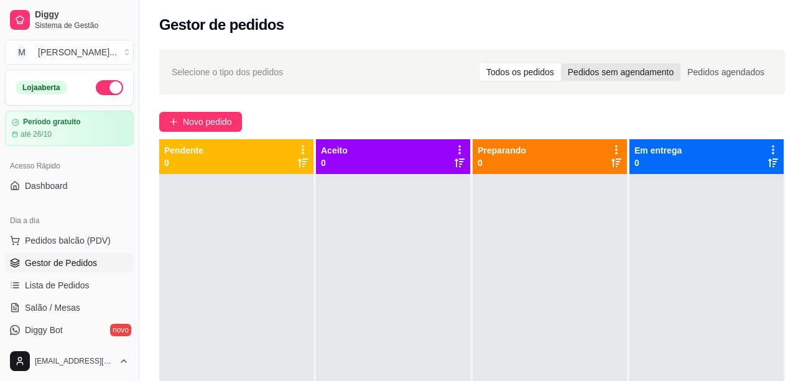
click at [652, 70] on div "Pedidos sem agendamento" at bounding box center [620, 71] width 119 height 17
click at [561, 63] on input "Pedidos sem agendamento" at bounding box center [561, 63] width 0 height 0
click at [730, 71] on div "Pedidos agendados" at bounding box center [725, 71] width 91 height 17
click at [680, 63] on input "Pedidos agendados" at bounding box center [680, 63] width 0 height 0
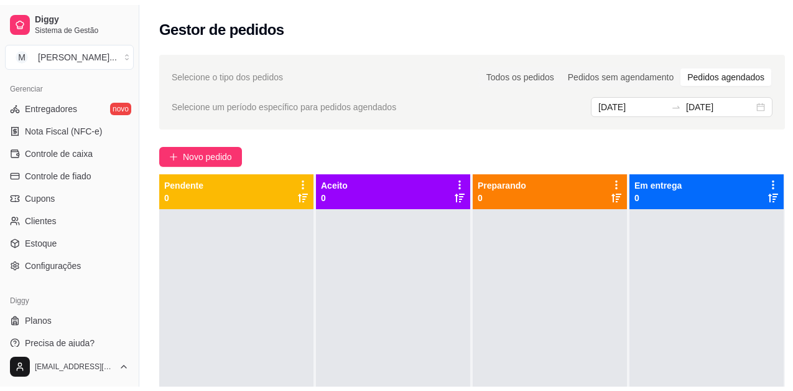
scroll to position [504, 0]
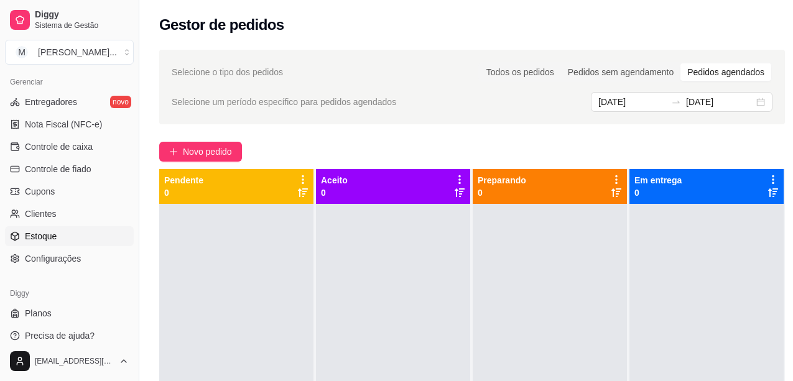
click at [54, 238] on span "Estoque" at bounding box center [41, 236] width 32 height 12
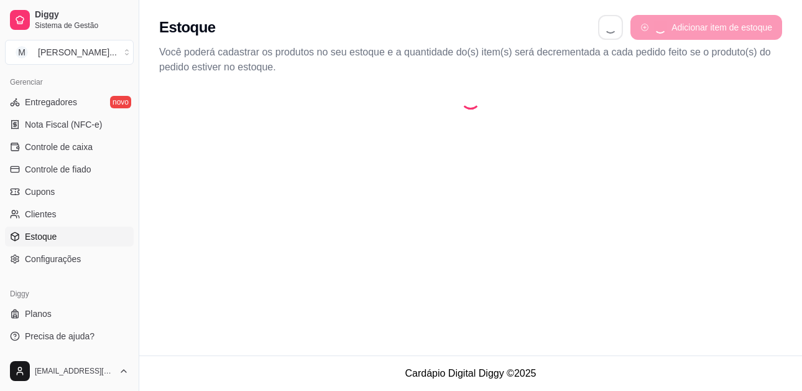
select select "QUANTITY_ORDER"
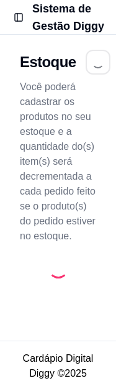
select select "QUANTITY_ORDER"
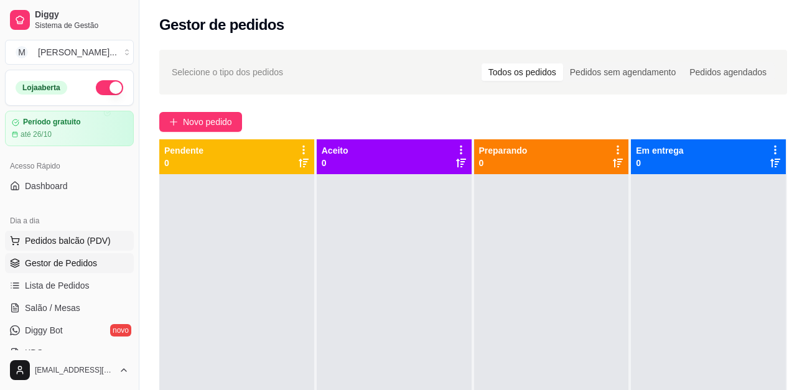
click at [77, 240] on span "Pedidos balcão (PDV)" at bounding box center [68, 240] width 86 height 12
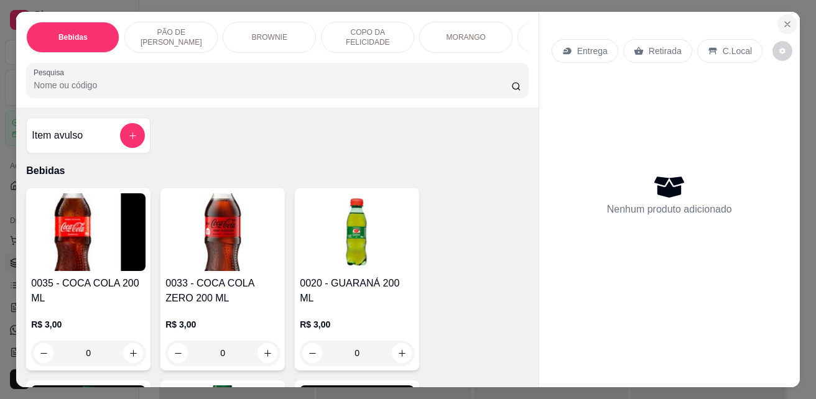
click at [106, 14] on button "Close" at bounding box center [787, 24] width 20 height 20
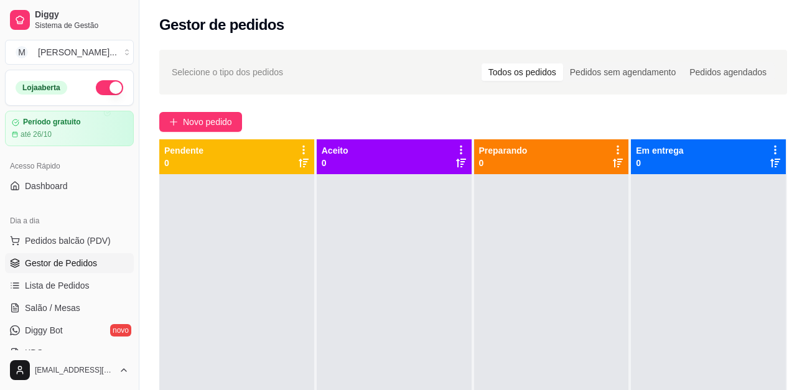
click at [104, 90] on button "button" at bounding box center [109, 87] width 27 height 15
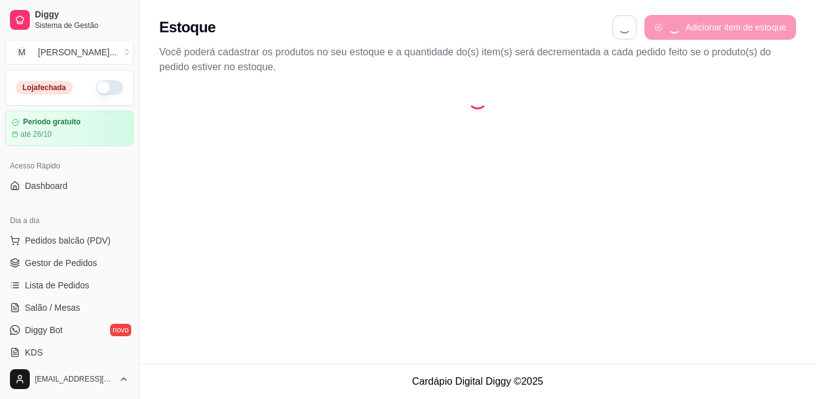
select select "QUANTITY_ORDER"
